Goal: Transaction & Acquisition: Subscribe to service/newsletter

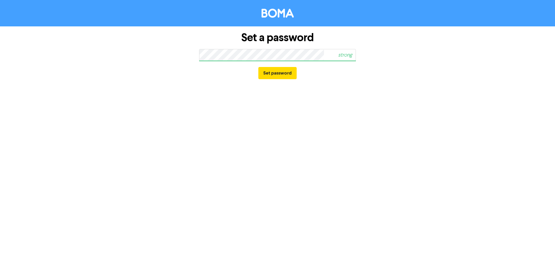
click at [318, 57] on span "strong" at bounding box center [332, 54] width 47 height 13
click at [282, 76] on button "Set password" at bounding box center [277, 73] width 38 height 12
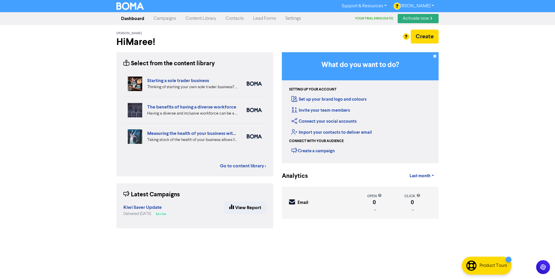
click at [418, 18] on link "Activate now" at bounding box center [417, 18] width 41 height 9
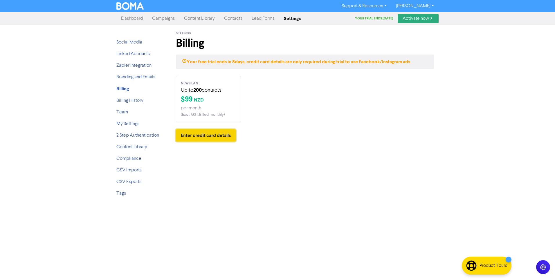
click at [202, 137] on button "Enter credit card details" at bounding box center [206, 135] width 60 height 12
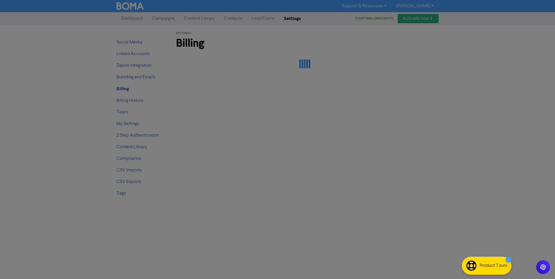
checkbox input "true"
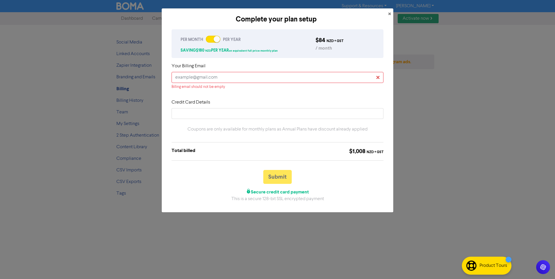
click at [321, 16] on div "Complete your plan setup" at bounding box center [275, 19] width 219 height 10
click at [182, 78] on input "text" at bounding box center [277, 77] width 212 height 11
click at [341, 17] on div "Complete your plan setup" at bounding box center [275, 19] width 219 height 10
click at [212, 82] on input "bill" at bounding box center [277, 77] width 212 height 11
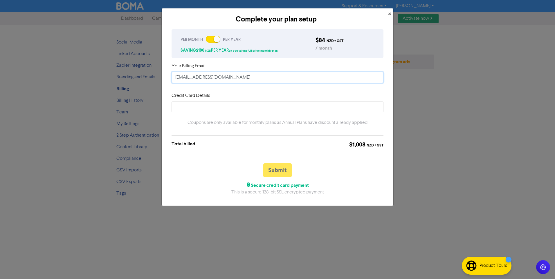
type input "[EMAIL_ADDRESS][DOMAIN_NAME]"
drag, startPoint x: 335, startPoint y: 16, endPoint x: 319, endPoint y: 41, distance: 30.3
click at [335, 16] on div "Complete your plan setup" at bounding box center [275, 19] width 219 height 10
click at [206, 38] on div at bounding box center [213, 39] width 15 height 7
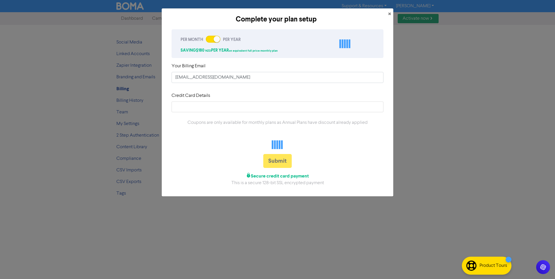
checkbox input "false"
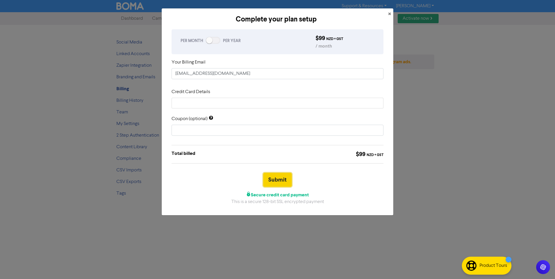
click at [280, 181] on button "Submit" at bounding box center [277, 180] width 28 height 14
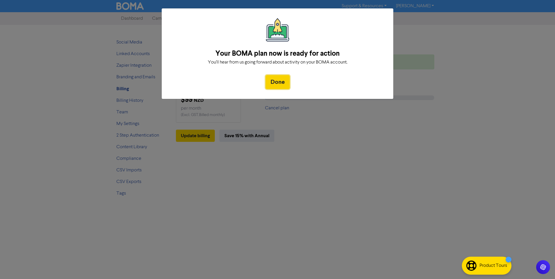
click at [278, 85] on button "Done" at bounding box center [277, 82] width 24 height 14
